Goal: Task Accomplishment & Management: Complete application form

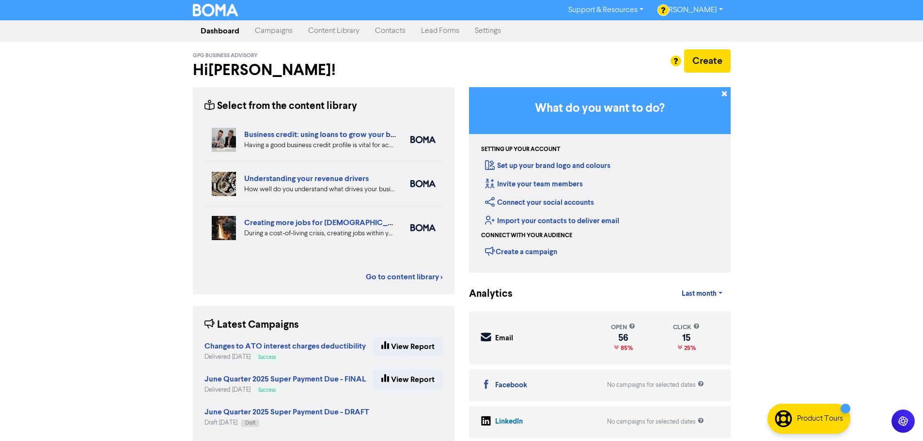
click at [384, 31] on link "Contacts" at bounding box center [390, 30] width 46 height 19
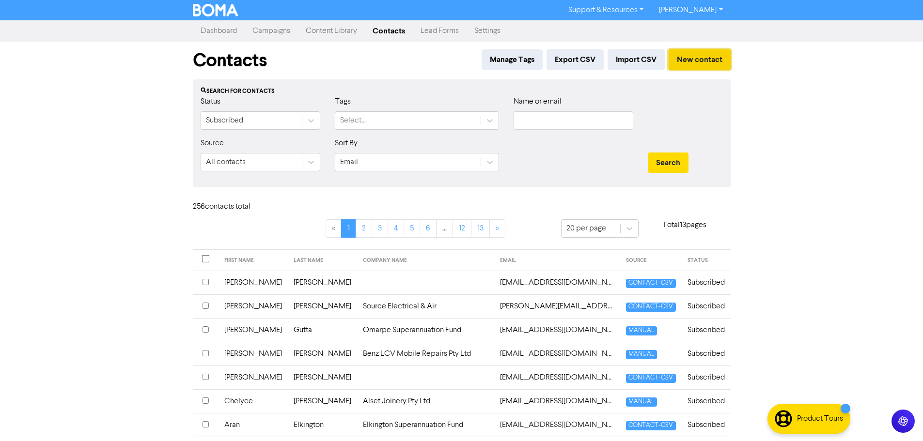
click at [693, 65] on button "New contact" at bounding box center [700, 59] width 62 height 20
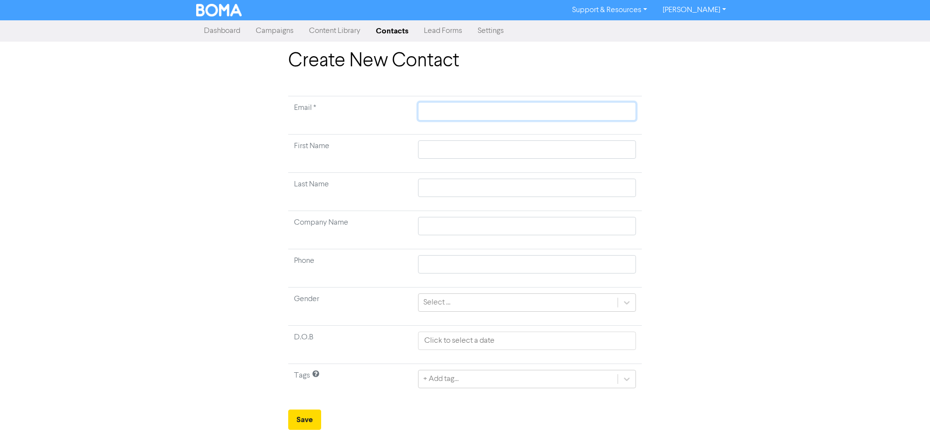
click at [441, 110] on input "text" at bounding box center [527, 111] width 218 height 18
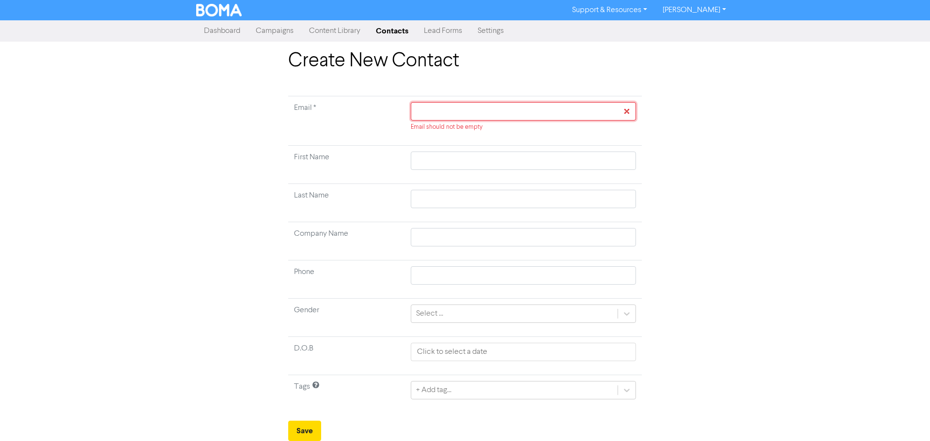
click at [435, 109] on input "text" at bounding box center [523, 111] width 225 height 18
paste input "[EMAIL_ADDRESS][DOMAIN_NAME]"
type input "[EMAIL_ADDRESS][DOMAIN_NAME]"
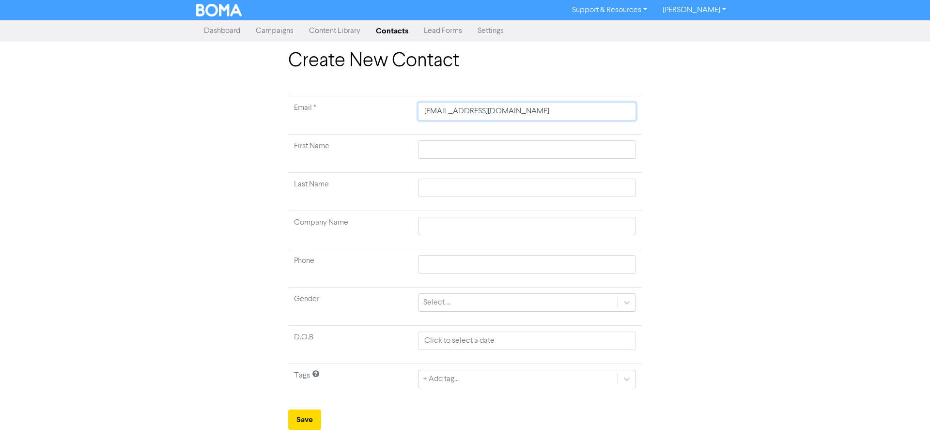
type input "[EMAIL_ADDRESS][DOMAIN_NAME]"
click at [429, 149] on input "text" at bounding box center [527, 150] width 218 height 18
type input "M"
type input "Mi"
type input "Mic"
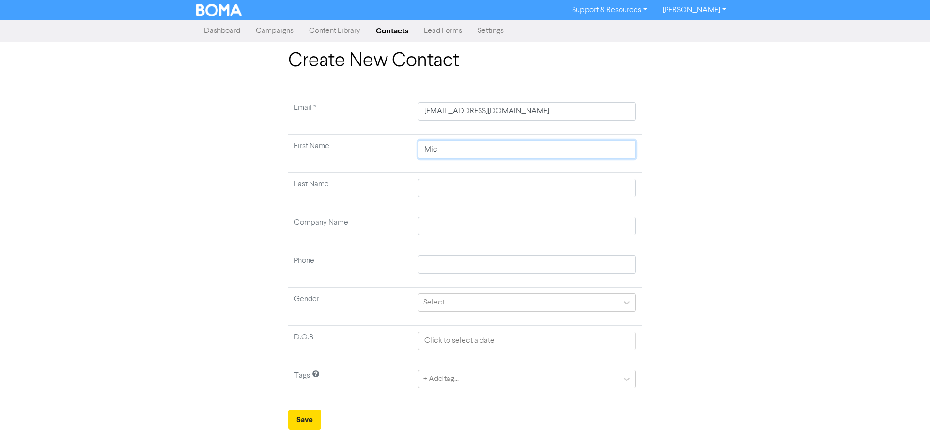
type input "Mich"
type input "Micha"
type input "Michae"
type input "[PERSON_NAME]"
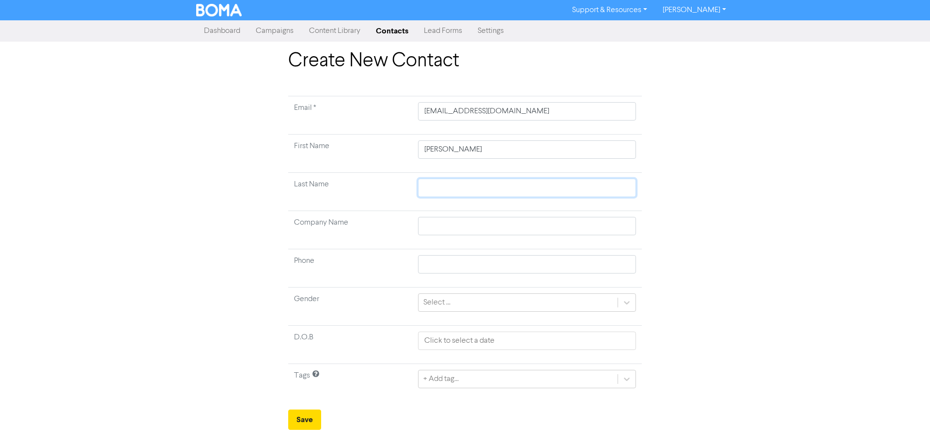
type input "H"
type input "Hu"
type input "Hud"
type input "Hudf"
type input "Hud"
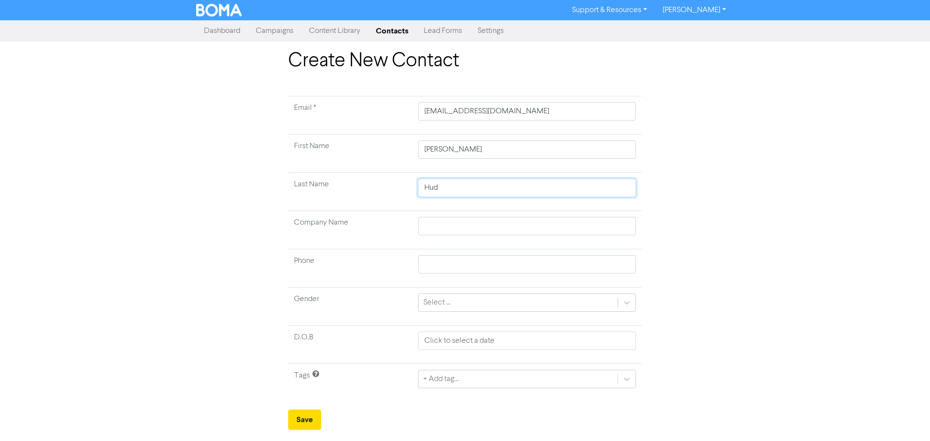
type input "Hu"
type input "Huf"
type input "[PERSON_NAME]"
click at [436, 228] on input "text" at bounding box center [527, 226] width 218 height 18
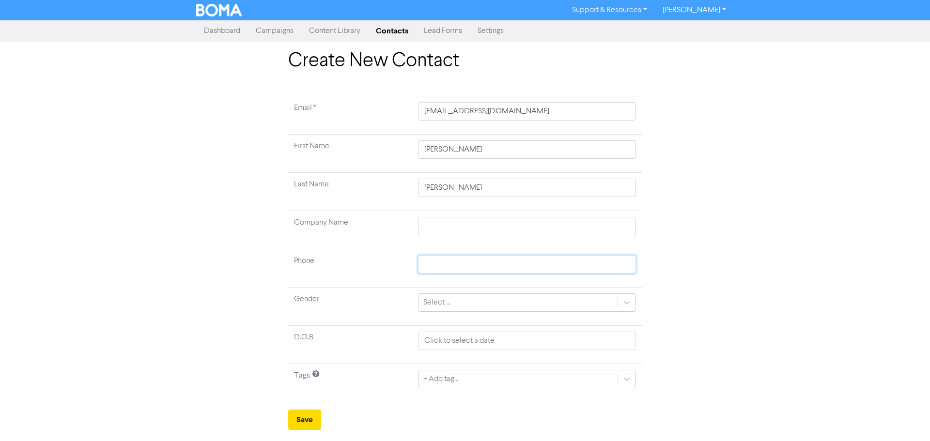
click at [442, 266] on input "text" at bounding box center [527, 264] width 218 height 18
type input "0450 528 255"
click at [446, 299] on div "Select ..." at bounding box center [437, 303] width 27 height 12
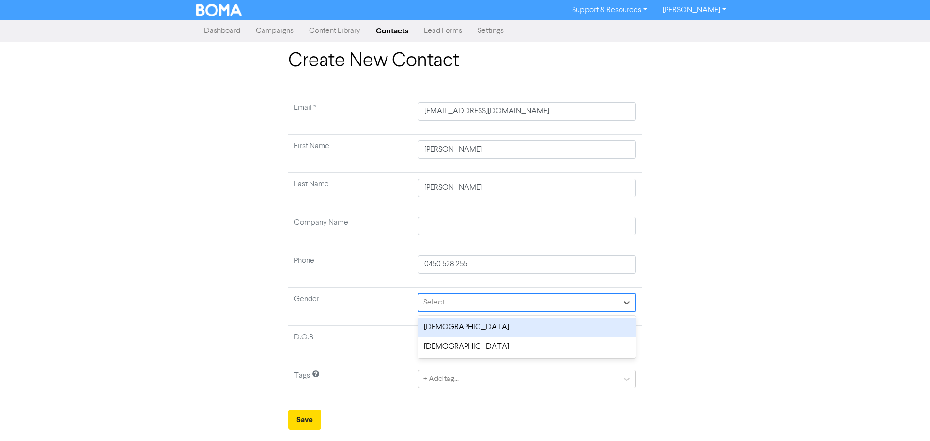
click at [448, 325] on div "[DEMOGRAPHIC_DATA]" at bounding box center [527, 327] width 218 height 19
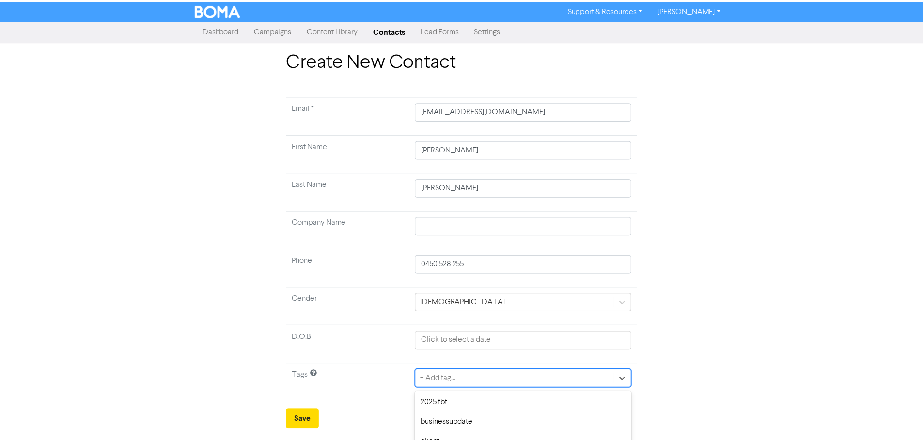
scroll to position [96, 0]
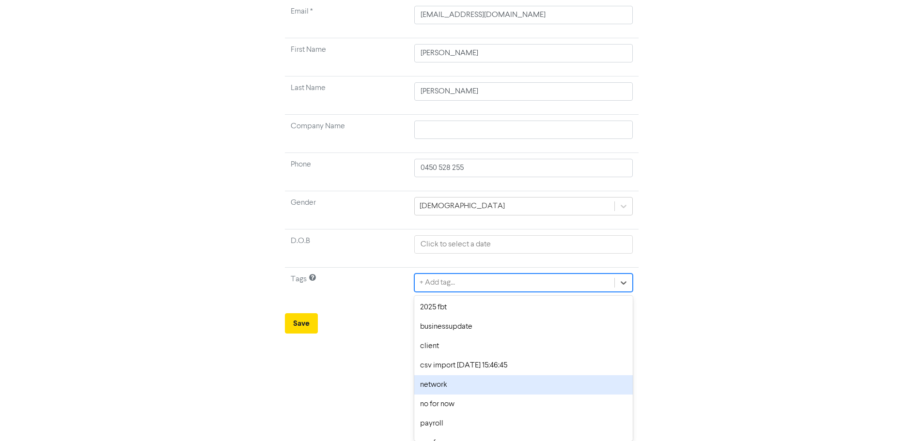
click at [446, 292] on div "option network focused, 5 of 9. 9 results available. Use Up and Down to choose …" at bounding box center [523, 283] width 218 height 18
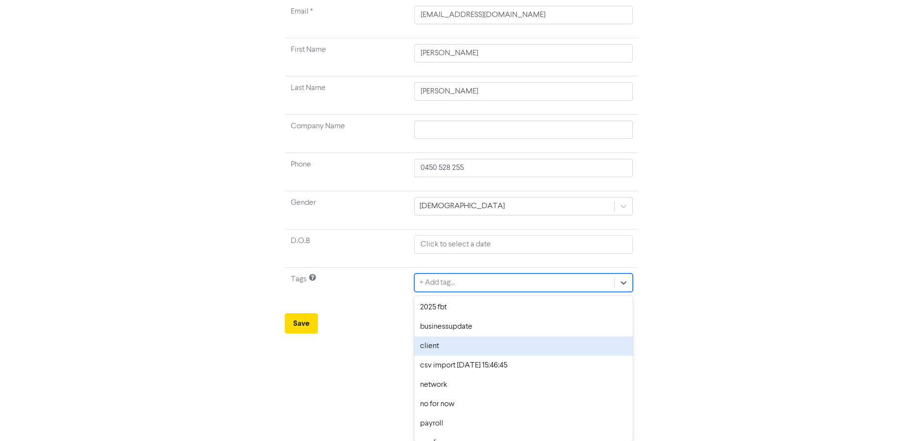
click at [446, 344] on div "client" at bounding box center [523, 346] width 218 height 19
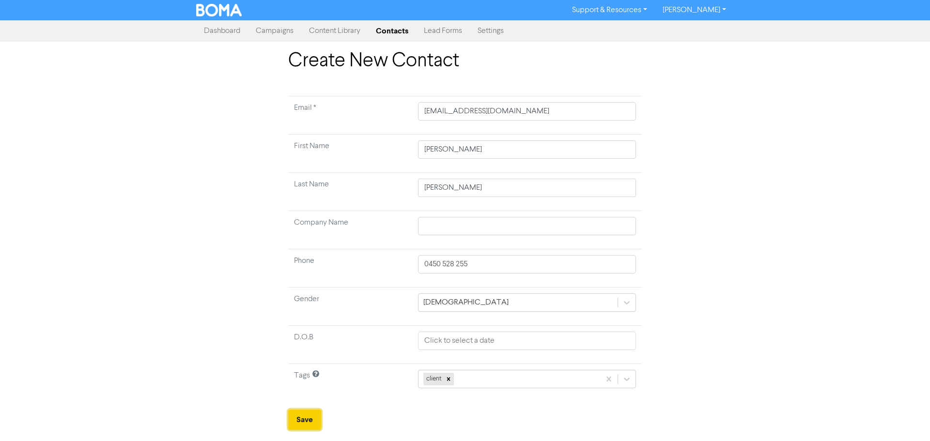
click at [301, 420] on button "Save" at bounding box center [304, 420] width 33 height 20
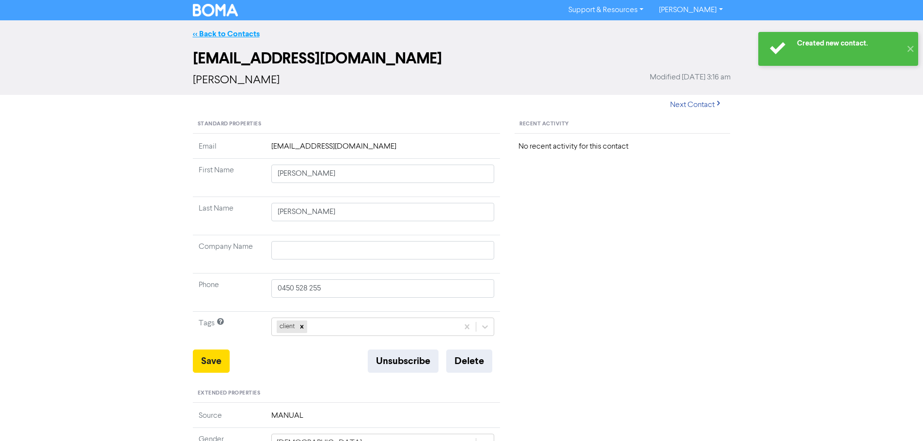
click at [235, 32] on link "<< Back to Contacts" at bounding box center [226, 34] width 67 height 10
